Goal: Task Accomplishment & Management: Complete application form

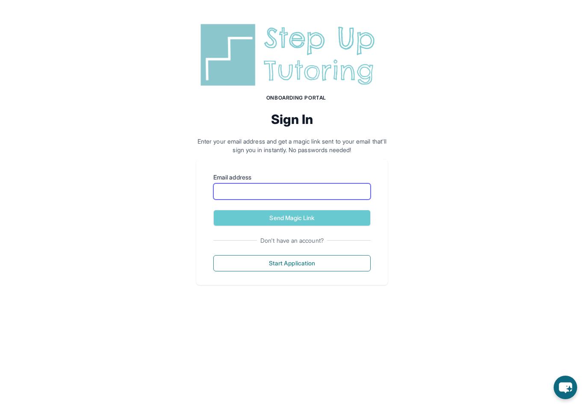
click at [279, 186] on input "Email address" at bounding box center [291, 191] width 157 height 16
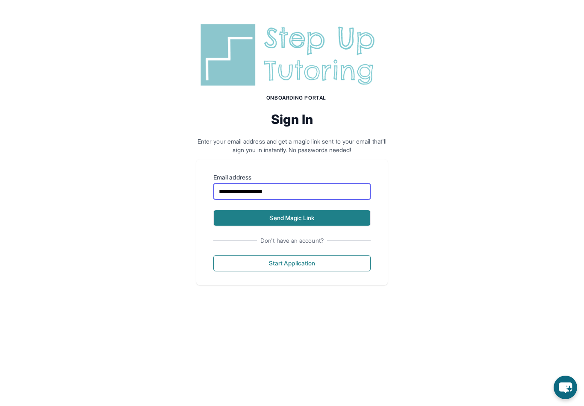
type input "**********"
click at [345, 224] on button "Send Magic Link" at bounding box center [291, 218] width 157 height 16
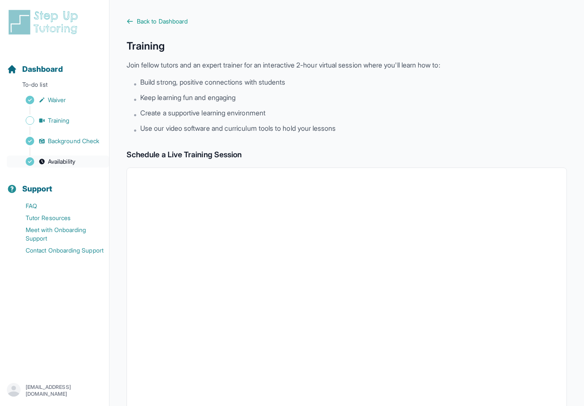
click at [72, 165] on span "Availability" at bounding box center [61, 161] width 27 height 9
